Goal: Task Accomplishment & Management: Use online tool/utility

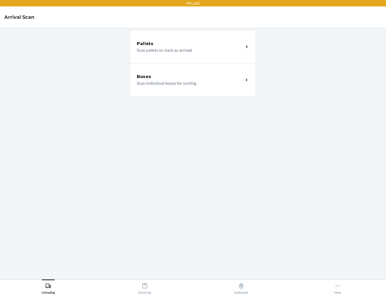
click at [190, 77] on div "Boxes" at bounding box center [190, 76] width 107 height 6
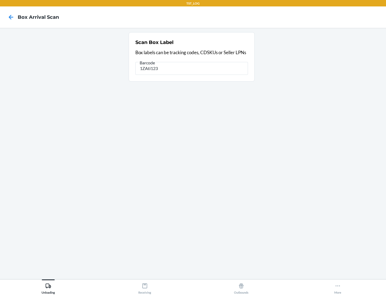
type input "1ZAti123"
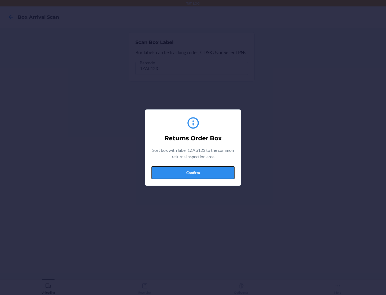
click at [193, 172] on button "Confirm" at bounding box center [192, 172] width 83 height 13
